Goal: Task Accomplishment & Management: Manage account settings

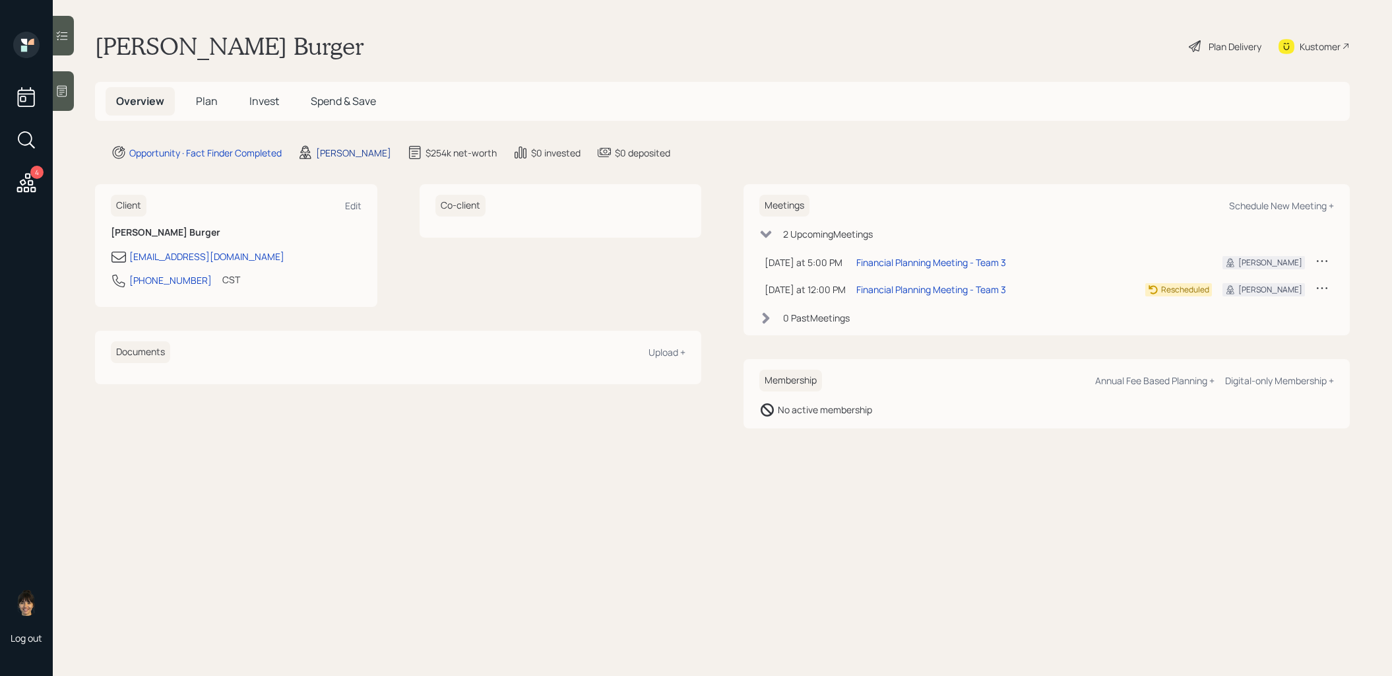
click at [351, 152] on div "Treva Nostdahl" at bounding box center [353, 153] width 75 height 14
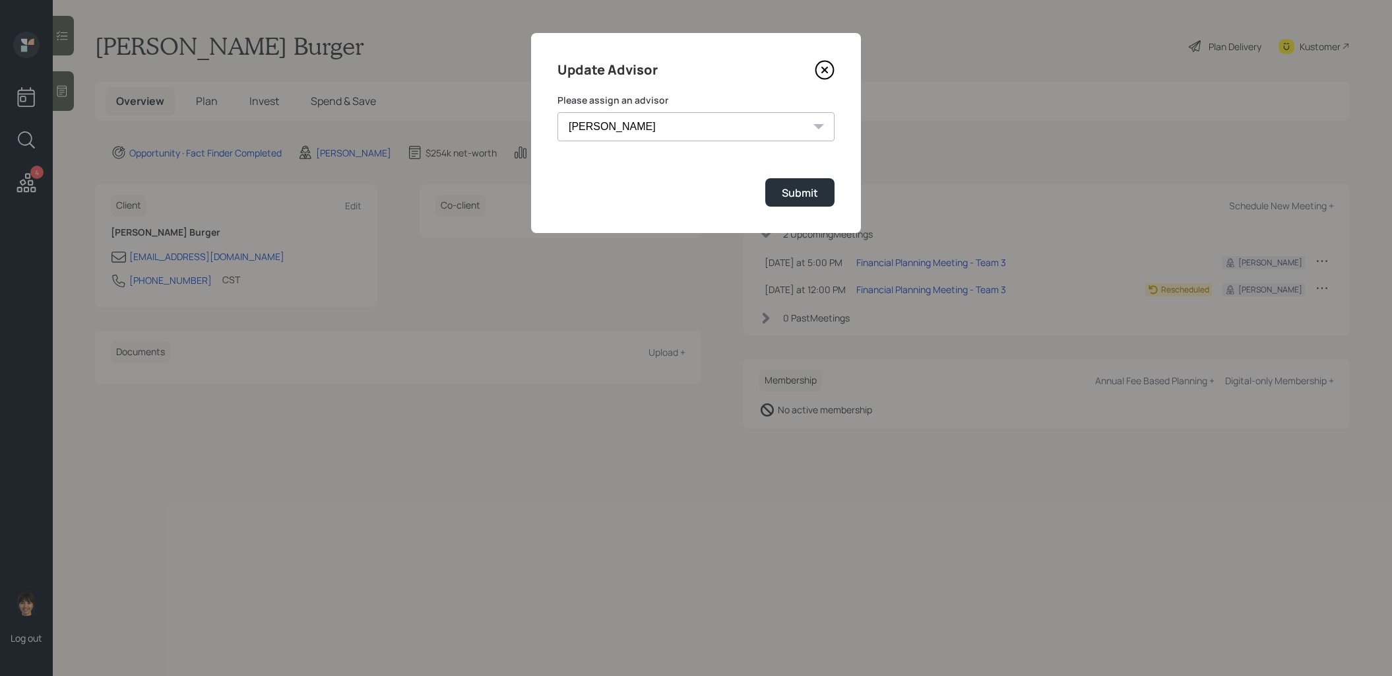
click at [665, 121] on select "Jonah Coleman Tyler End James DiStasi Treva Nostdahl Eric Schwartz Aleksandra S…" at bounding box center [696, 126] width 277 height 29
select select "b1d8ea90-abcc-42aa-86cc-4f33a132aacc"
click at [558, 112] on select "Jonah Coleman Tyler End James DiStasi Treva Nostdahl Eric Schwartz Aleksandra S…" at bounding box center [696, 126] width 277 height 29
click at [798, 191] on div "Submit" at bounding box center [800, 192] width 36 height 15
